Goal: Navigation & Orientation: Find specific page/section

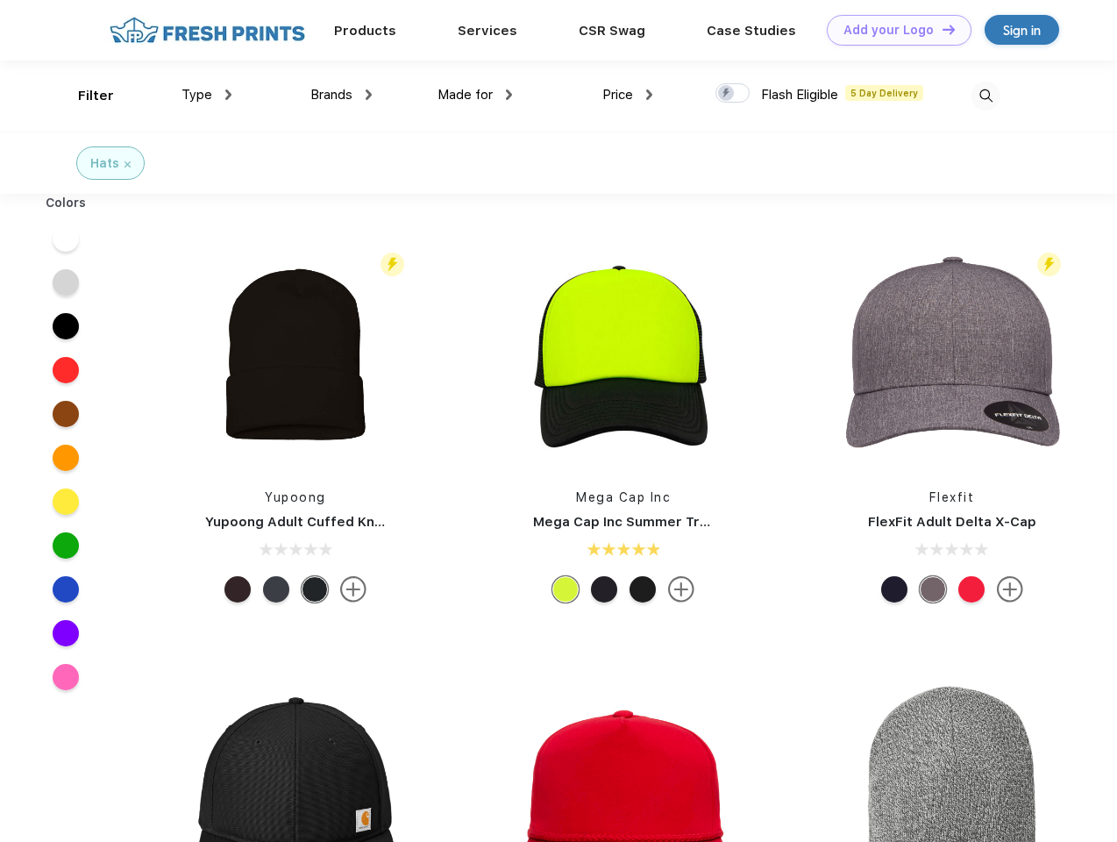
scroll to position [1, 0]
click at [893, 30] on link "Add your Logo Design Tool" at bounding box center [899, 30] width 145 height 31
click at [0, 0] on div "Design Tool" at bounding box center [0, 0] width 0 height 0
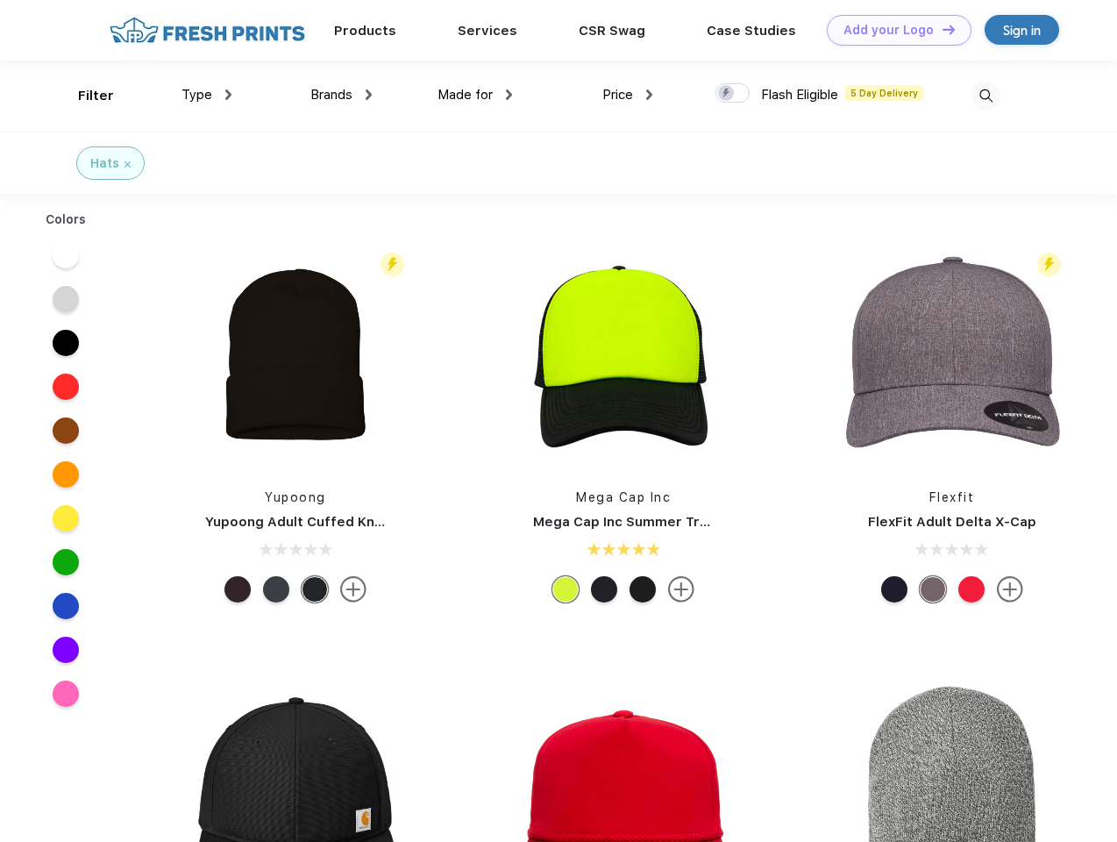
click at [941, 29] on link "Add your Logo Design Tool" at bounding box center [899, 30] width 145 height 31
click at [84, 96] on div "Filter" at bounding box center [96, 96] width 36 height 20
click at [207, 95] on span "Type" at bounding box center [197, 95] width 31 height 16
click at [341, 95] on span "Brands" at bounding box center [331, 95] width 42 height 16
click at [475, 95] on span "Made for" at bounding box center [465, 95] width 55 height 16
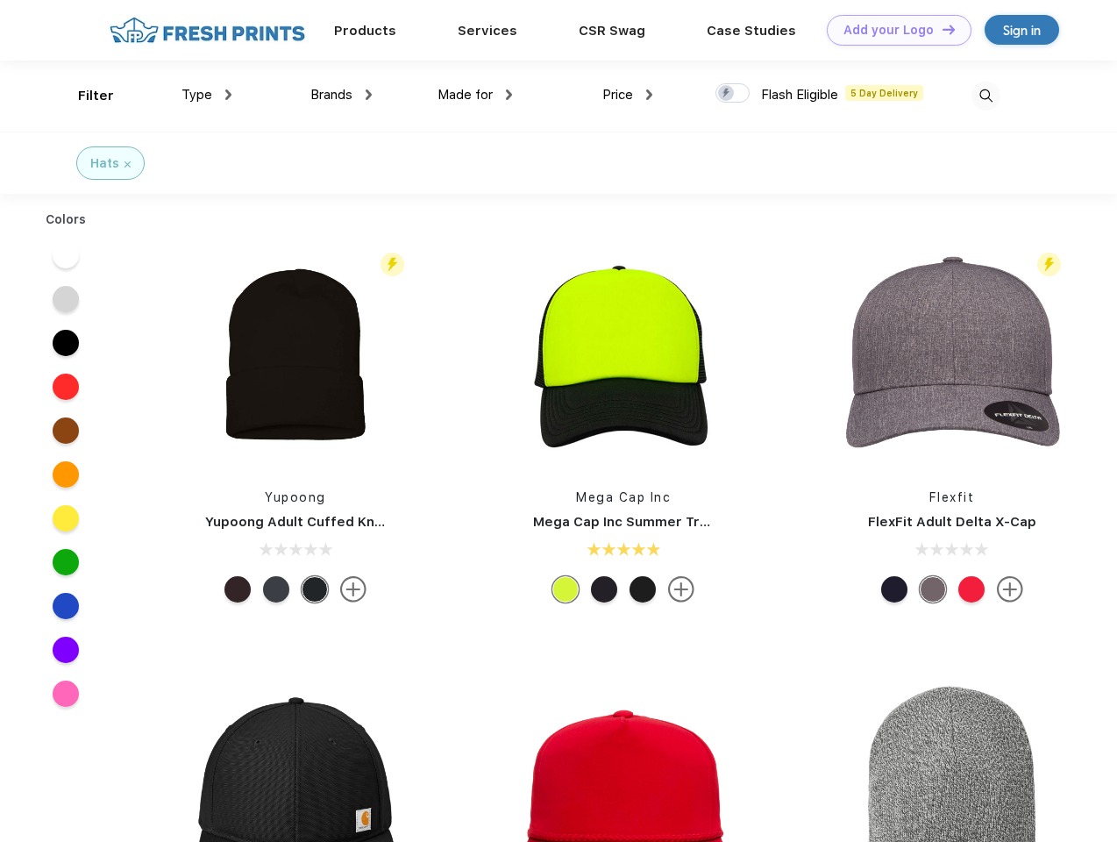
click at [628, 95] on span "Price" at bounding box center [617, 95] width 31 height 16
click at [733, 94] on div at bounding box center [733, 92] width 34 height 19
click at [727, 94] on input "checkbox" at bounding box center [721, 87] width 11 height 11
click at [986, 96] on img at bounding box center [986, 96] width 29 height 29
